Goal: Check status

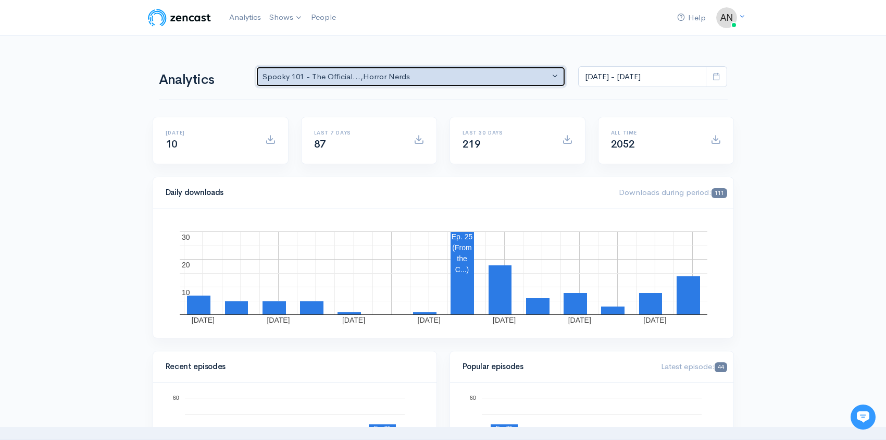
click at [512, 75] on div "Spooky 101 - The Official... , Horror Nerds" at bounding box center [407, 77] width 288 height 12
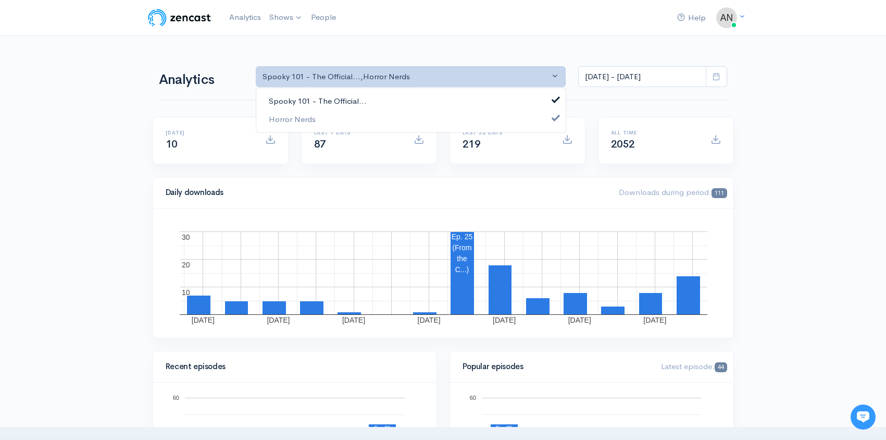
click at [380, 103] on link "Spooky 101 - The Official..." at bounding box center [411, 101] width 310 height 18
select select "14706"
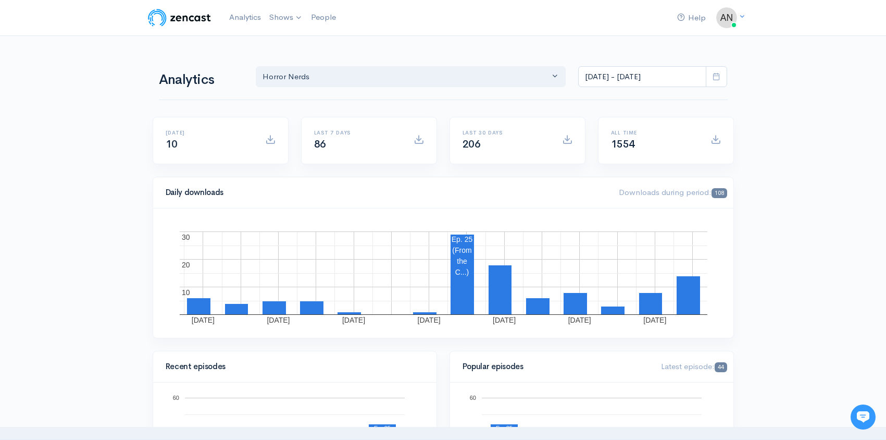
click at [718, 78] on icon at bounding box center [717, 76] width 8 height 8
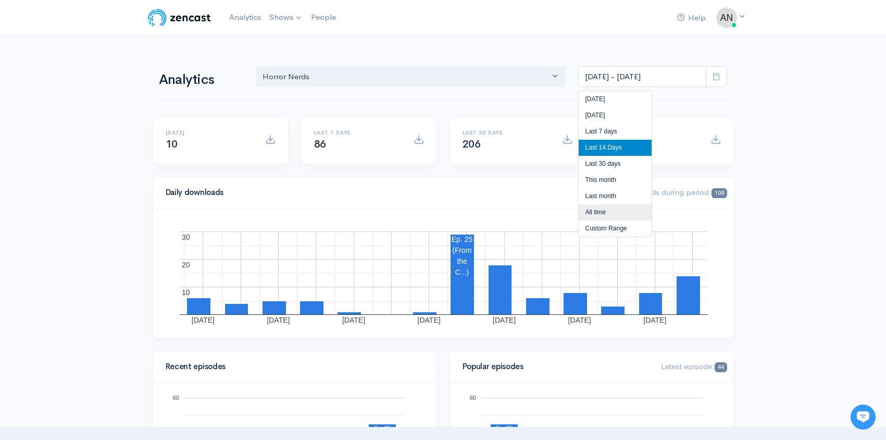
click at [618, 206] on li "All time" at bounding box center [615, 212] width 73 height 16
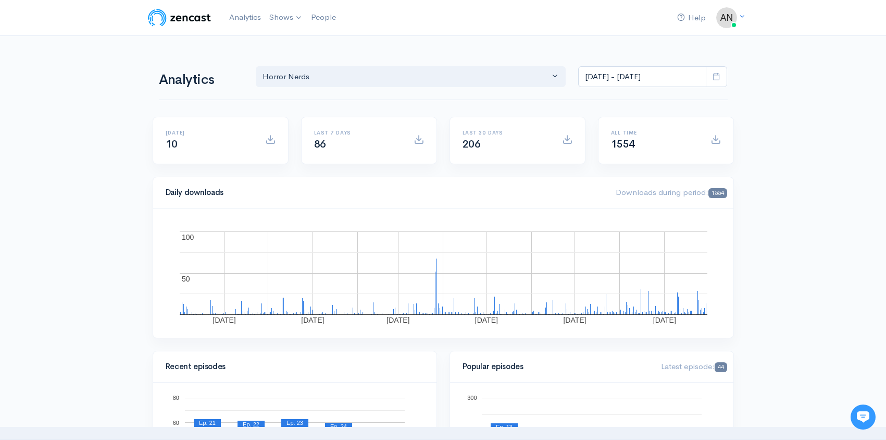
click at [714, 81] on span at bounding box center [716, 76] width 21 height 21
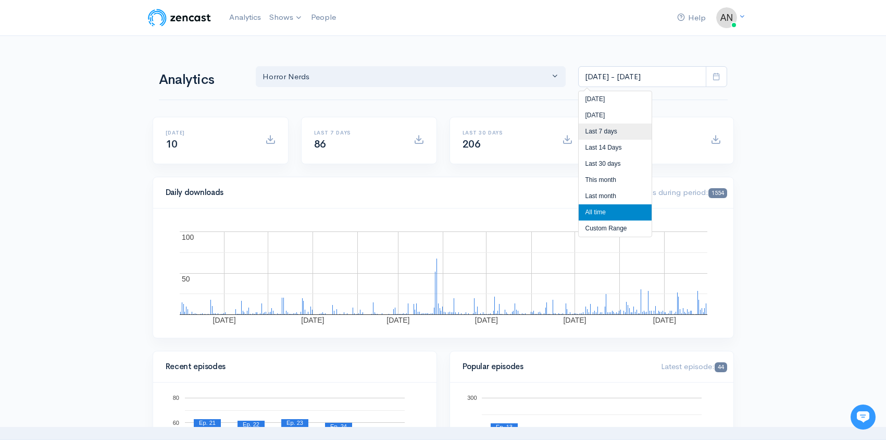
click at [601, 129] on li "Last 7 days" at bounding box center [615, 132] width 73 height 16
type input "[DATE] - [DATE]"
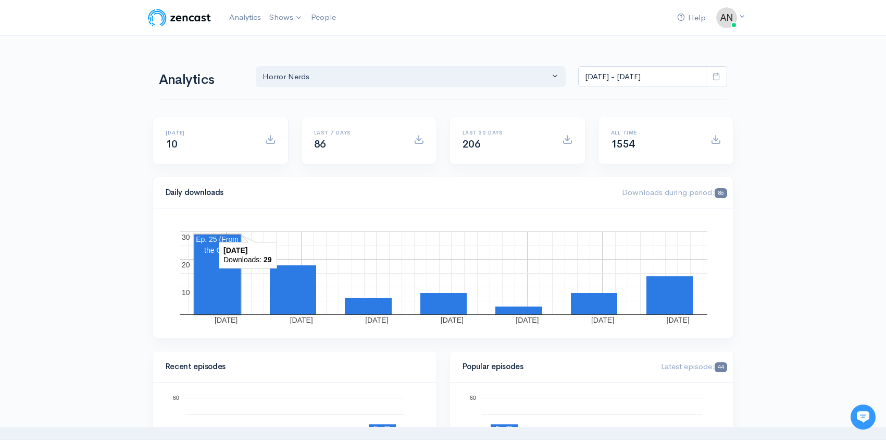
click at [217, 280] on rect "A chart." at bounding box center [217, 275] width 46 height 80
click at [290, 293] on rect "A chart." at bounding box center [293, 289] width 46 height 49
click at [228, 287] on rect "A chart." at bounding box center [217, 275] width 46 height 80
click at [657, 297] on rect "A chart." at bounding box center [670, 295] width 46 height 38
click at [602, 302] on rect "A chart." at bounding box center [594, 303] width 46 height 21
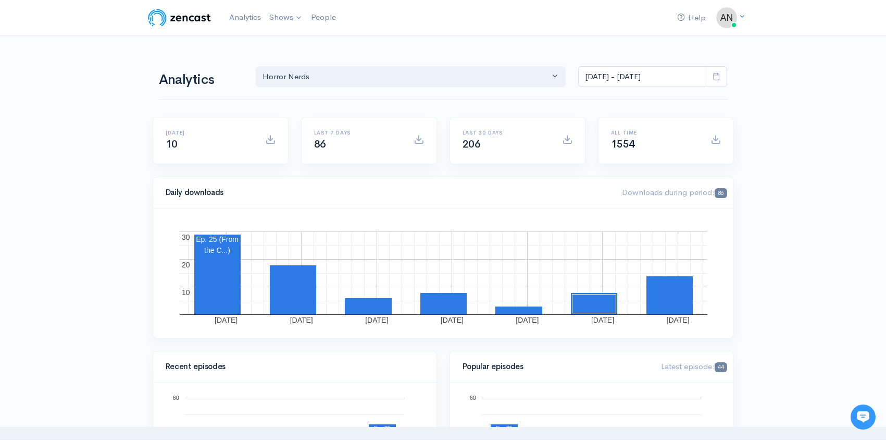
click at [522, 303] on rect "A chart." at bounding box center [444, 272] width 528 height 83
click at [522, 307] on rect "A chart." at bounding box center [519, 310] width 47 height 8
click at [231, 280] on rect "A chart." at bounding box center [217, 275] width 46 height 80
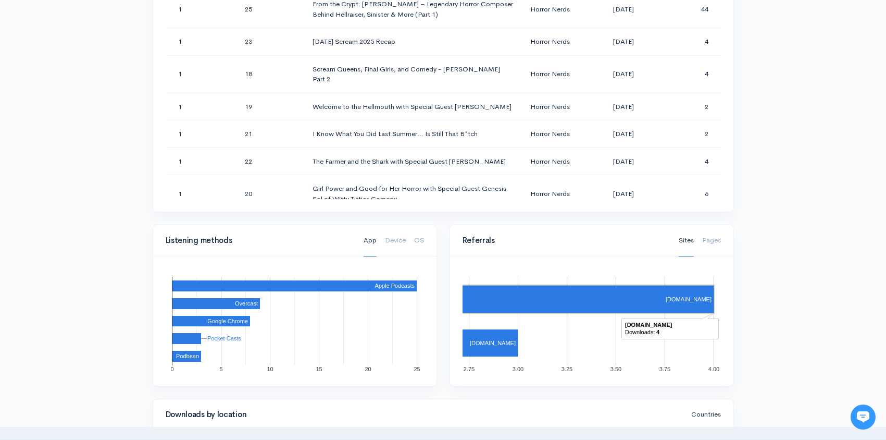
scroll to position [730, 0]
